Goal: Check status: Check status

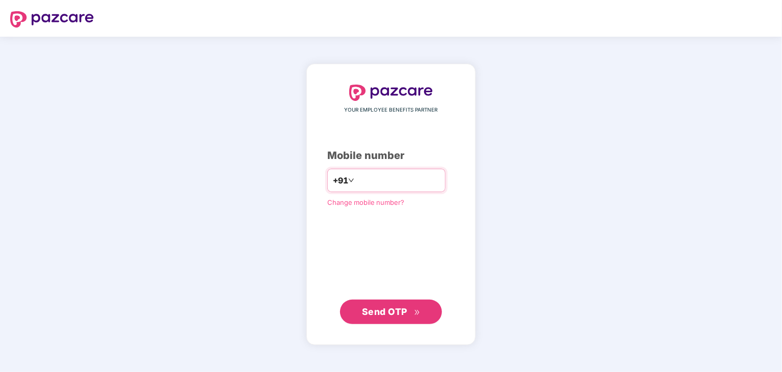
click at [418, 188] on input "number" at bounding box center [398, 180] width 84 height 16
type input "**********"
click at [361, 341] on div "**********" at bounding box center [390, 204] width 169 height 281
click at [372, 316] on span "Send OTP" at bounding box center [384, 311] width 45 height 11
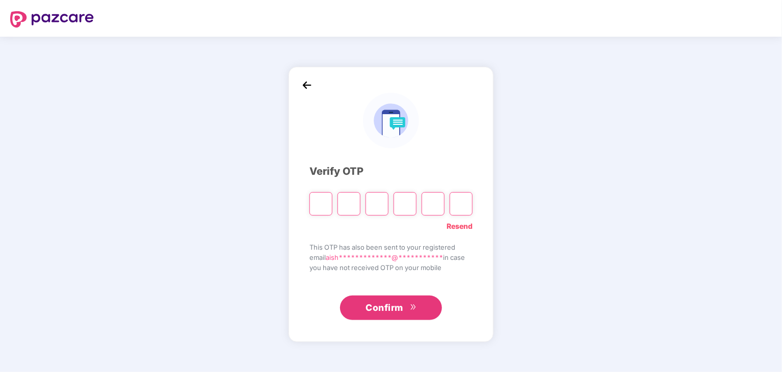
click at [309, 199] on div "**********" at bounding box center [390, 204] width 205 height 275
click at [314, 202] on input "Please enter verification code. Digit 1" at bounding box center [320, 203] width 23 height 23
type input "*"
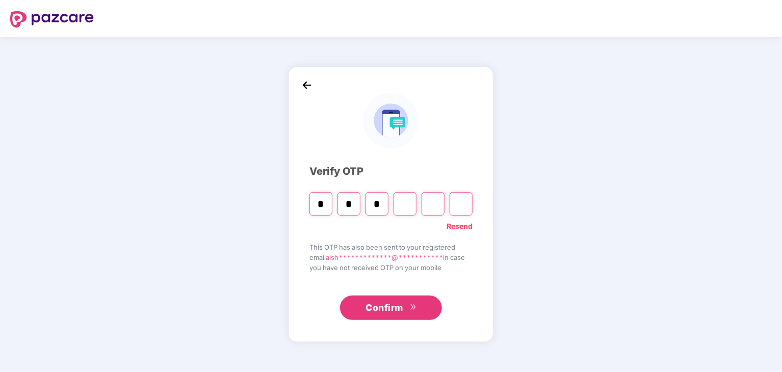
type input "*"
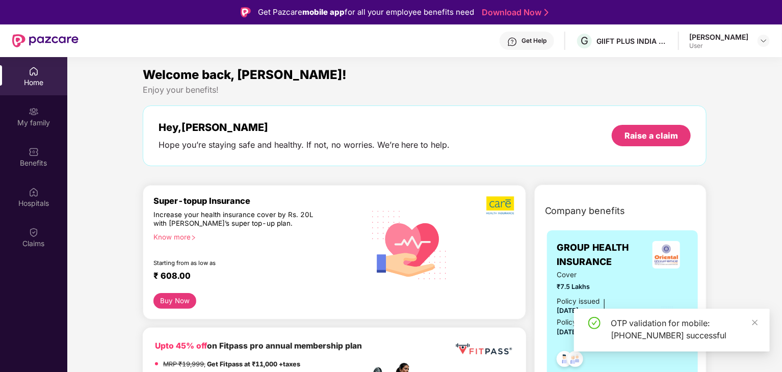
click at [534, 41] on div "Get Help" at bounding box center [533, 41] width 25 height 8
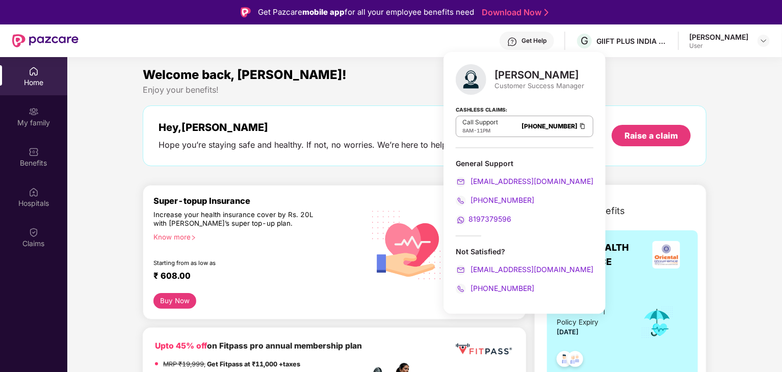
click at [533, 127] on link "[PHONE_NUMBER]" at bounding box center [549, 126] width 56 height 8
click at [578, 127] on img at bounding box center [582, 126] width 8 height 9
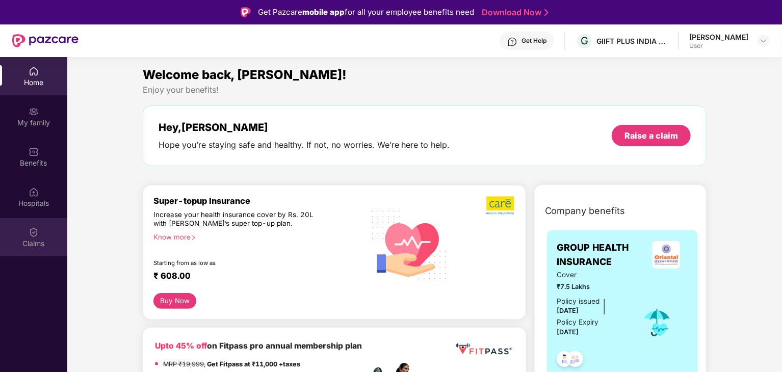
click at [33, 248] on div "Claims" at bounding box center [33, 244] width 67 height 10
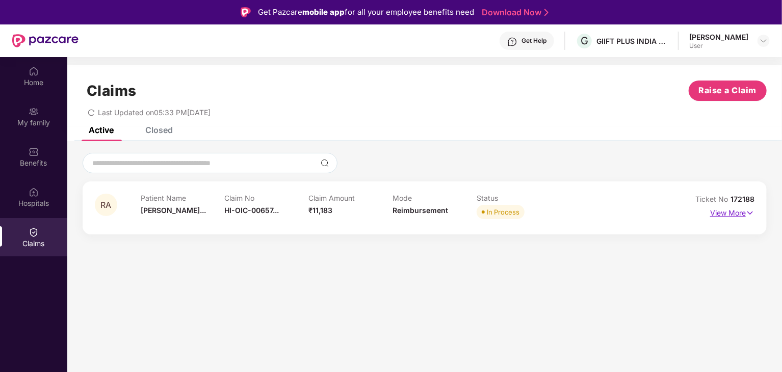
click at [730, 217] on p "View More" at bounding box center [732, 212] width 44 height 14
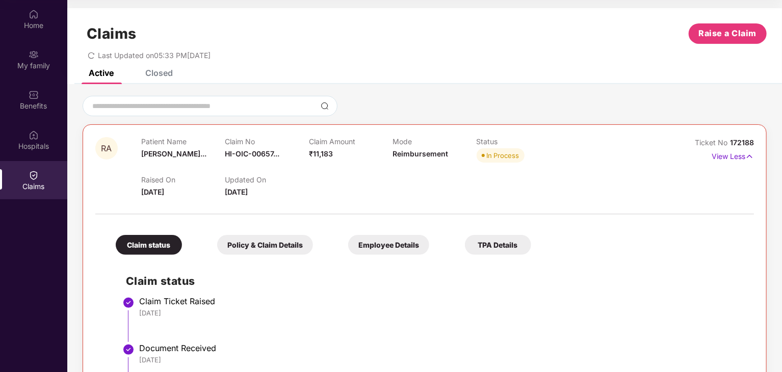
click at [544, 190] on div "Raised On [DATE] Updated On [DATE]" at bounding box center [392, 181] width 503 height 33
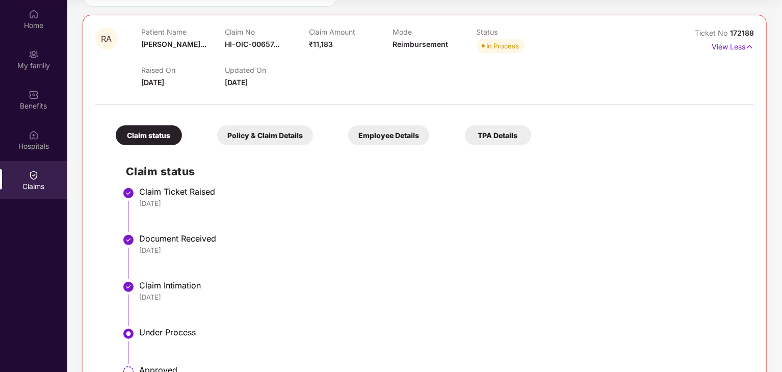
scroll to position [200, 0]
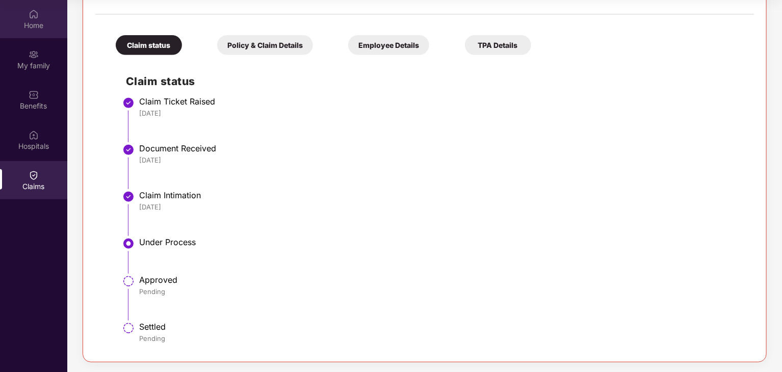
click at [33, 22] on div "Home" at bounding box center [33, 25] width 67 height 10
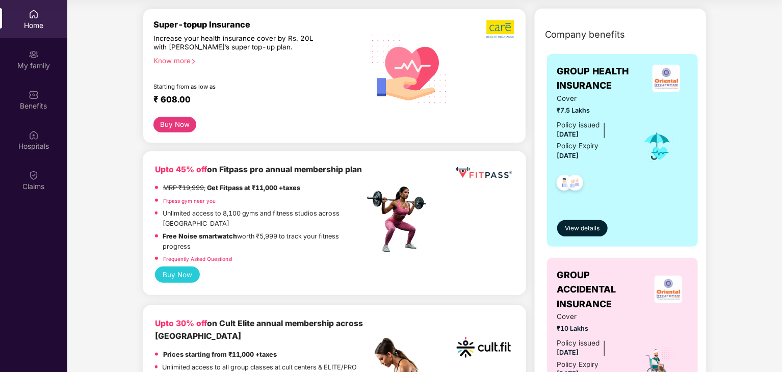
scroll to position [102, 0]
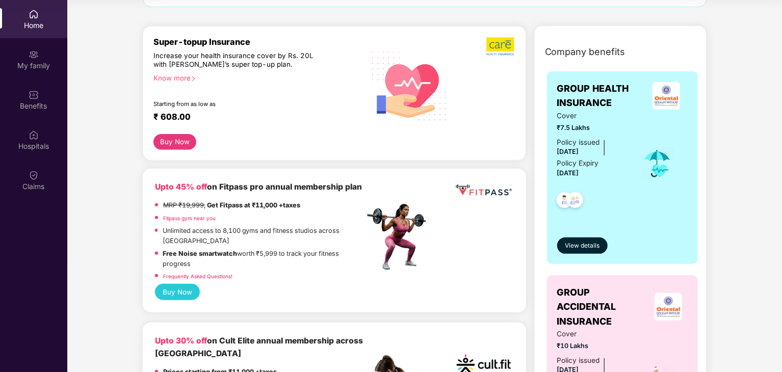
click at [573, 202] on img at bounding box center [575, 201] width 25 height 25
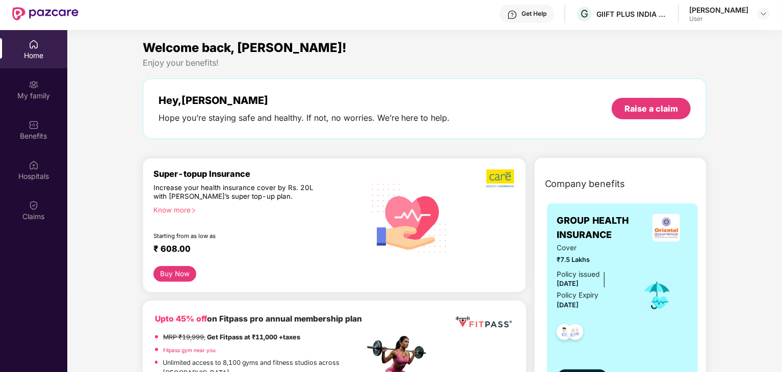
scroll to position [0, 0]
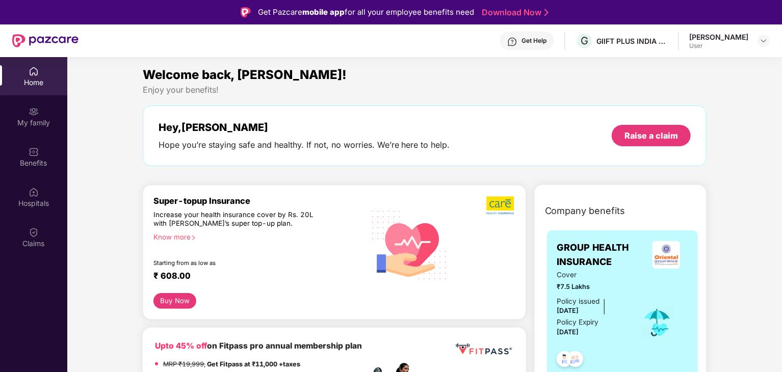
click at [698, 202] on div "Company benefits" at bounding box center [623, 211] width 168 height 27
